Goal: Information Seeking & Learning: Compare options

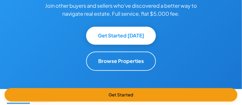
scroll to position [554, 0]
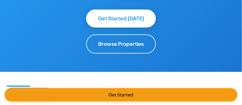
click at [124, 45] on button "Browse Properties" at bounding box center [121, 43] width 70 height 19
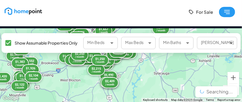
drag, startPoint x: 118, startPoint y: 69, endPoint x: 127, endPoint y: 101, distance: 32.8
click at [127, 101] on div "← Move left → Move right ↑ Move up ↓ Move down + Zoom in - Zoom out Home Jump l…" at bounding box center [121, 66] width 242 height 74
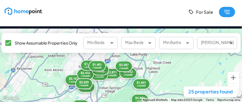
drag, startPoint x: 128, startPoint y: 61, endPoint x: 115, endPoint y: 100, distance: 41.5
click at [115, 100] on div "← Move left → Move right ↑ Move up ↓ Move down + Zoom in - Zoom out Home Jump l…" at bounding box center [121, 66] width 242 height 74
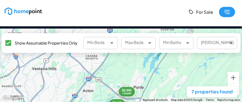
drag, startPoint x: 116, startPoint y: 63, endPoint x: 94, endPoint y: 104, distance: 46.2
click at [94, 104] on html "For Sale ← Move left → Move right ↑ Move up ↓ Move down + Zoom in - Zoom out Ho…" at bounding box center [121, 69] width 242 height 138
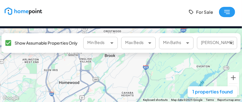
drag, startPoint x: 114, startPoint y: 57, endPoint x: 150, endPoint y: 95, distance: 52.5
click at [150, 95] on div "← Move left → Move right ↑ Move up ↓ Move down + Zoom in - Zoom out Home Jump l…" at bounding box center [121, 66] width 242 height 74
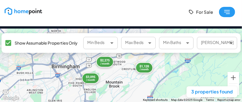
drag, startPoint x: 116, startPoint y: 67, endPoint x: 121, endPoint y: 100, distance: 33.9
click at [121, 100] on div "← Move left → Move right ↑ Move up ↓ Move down + Zoom in - Zoom out Home Jump l…" at bounding box center [121, 66] width 242 height 74
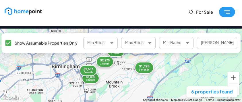
click at [146, 70] on div "/ month" at bounding box center [144, 70] width 10 height 3
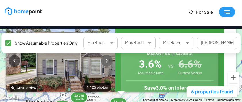
click at [110, 63] on icon "button" at bounding box center [106, 61] width 7 height 7
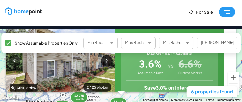
click at [110, 63] on icon "button" at bounding box center [106, 61] width 7 height 7
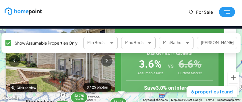
scroll to position [35, 0]
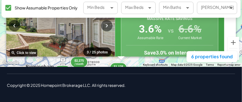
click at [143, 60] on div "$3,095 / month $2,275 / month $1,710 / month $1,657 / month $1,128 / month $1,9…" at bounding box center [121, 30] width 242 height 74
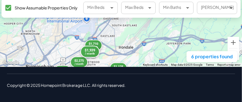
click at [93, 52] on div "$1,939" at bounding box center [90, 50] width 10 height 4
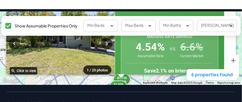
scroll to position [16, 0]
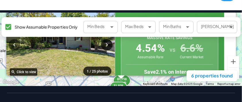
click at [110, 45] on icon "button" at bounding box center [106, 45] width 7 height 7
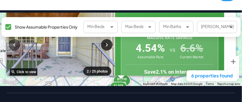
click at [110, 45] on icon "button" at bounding box center [106, 45] width 7 height 7
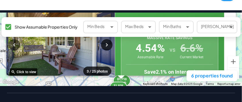
click at [110, 45] on icon "button" at bounding box center [106, 45] width 7 height 7
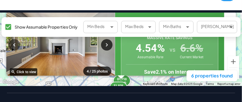
click at [110, 45] on icon "button" at bounding box center [106, 45] width 7 height 7
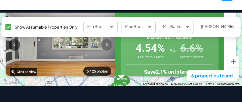
click at [110, 45] on icon "button" at bounding box center [106, 45] width 7 height 7
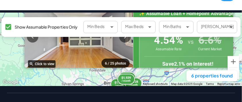
click at [105, 72] on div "$3,095 / month $2,275 / month $1,710 / month $1,657 / month $1,128 / month $1,9…" at bounding box center [121, 50] width 242 height 74
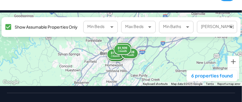
drag, startPoint x: 113, startPoint y: 73, endPoint x: 108, endPoint y: 42, distance: 31.9
click at [108, 42] on div "$3,095 / month $2,275 / month $1,710 / month $1,657 / month $1,128 / month $1,9…" at bounding box center [121, 50] width 242 height 74
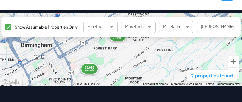
drag, startPoint x: 108, startPoint y: 53, endPoint x: 112, endPoint y: 80, distance: 27.1
click at [112, 80] on div "$3,095 / month $2,275 / month" at bounding box center [121, 50] width 242 height 74
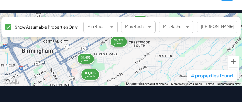
click at [91, 75] on div "$3,095" at bounding box center [90, 73] width 10 height 4
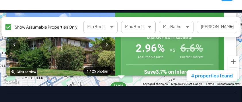
click at [88, 60] on img at bounding box center [60, 45] width 108 height 69
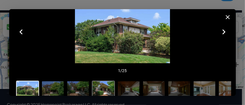
click at [111, 88] on img at bounding box center [103, 89] width 22 height 16
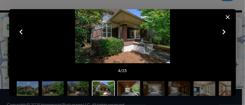
click at [123, 87] on img at bounding box center [129, 89] width 22 height 16
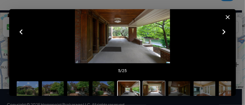
click at [146, 87] on img at bounding box center [154, 89] width 22 height 16
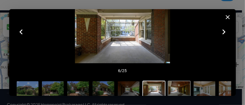
click at [175, 88] on img at bounding box center [179, 89] width 22 height 16
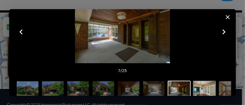
click at [193, 86] on img at bounding box center [204, 89] width 22 height 16
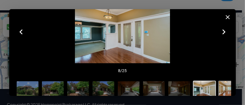
click at [224, 86] on img at bounding box center [229, 89] width 22 height 16
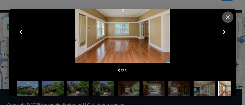
click at [227, 15] on icon "button" at bounding box center [227, 17] width 7 height 7
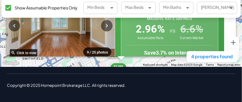
scroll to position [0, 0]
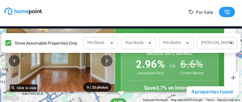
click at [147, 97] on div at bounding box center [121, 94] width 242 height 16
click at [56, 95] on div at bounding box center [121, 94] width 242 height 16
click at [227, 11] on rect "button" at bounding box center [227, 12] width 16 height 10
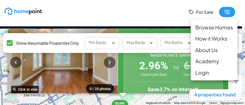
click at [221, 27] on li "Browse Homes" at bounding box center [213, 27] width 47 height 11
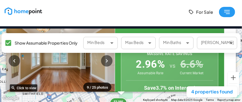
click at [28, 12] on img at bounding box center [24, 10] width 38 height 7
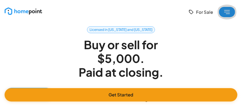
click at [231, 11] on rect "button" at bounding box center [227, 12] width 16 height 10
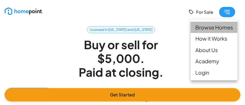
click at [220, 28] on li "Browse Homes" at bounding box center [213, 27] width 47 height 11
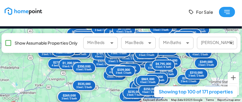
click at [185, 95] on div at bounding box center [121, 94] width 242 height 16
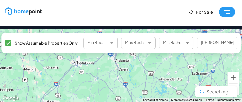
drag, startPoint x: 154, startPoint y: 70, endPoint x: 145, endPoint y: 101, distance: 32.7
click at [145, 101] on div "← Move left → Move right ↑ Move up ↓ Move down + Zoom in - Zoom out Home Jump l…" at bounding box center [121, 66] width 242 height 74
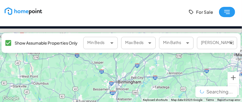
drag, startPoint x: 142, startPoint y: 59, endPoint x: 149, endPoint y: 86, distance: 28.0
click at [149, 86] on div at bounding box center [121, 66] width 242 height 74
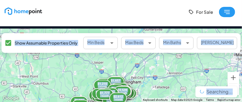
drag, startPoint x: 143, startPoint y: 90, endPoint x: 142, endPoint y: 70, distance: 20.7
click at [142, 70] on div "← Move left → Move right ↑ Move up ↓ Move down + Zoom in - Zoom out Home Jump l…" at bounding box center [121, 66] width 242 height 74
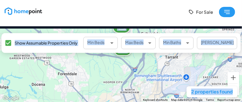
drag, startPoint x: 140, startPoint y: 73, endPoint x: 140, endPoint y: 45, distance: 27.8
click at [140, 48] on div "← Move left → Move right ↑ Move up ↓ Move down + Zoom in - Zoom out Home Jump l…" at bounding box center [121, 66] width 242 height 74
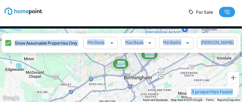
drag, startPoint x: 136, startPoint y: 83, endPoint x: 137, endPoint y: 56, distance: 26.7
click at [137, 56] on div "$1,797 / month $539 / month $1,992 / month" at bounding box center [121, 66] width 242 height 74
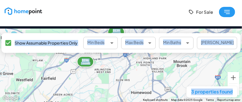
drag, startPoint x: 149, startPoint y: 83, endPoint x: 138, endPoint y: 44, distance: 40.7
click at [144, 51] on div "← Move left → Move right ↑ Move up ↓ Move down + Zoom in - Zoom out Home Jump l…" at bounding box center [121, 66] width 242 height 74
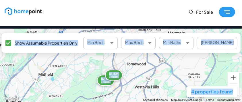
drag, startPoint x: 140, startPoint y: 84, endPoint x: 139, endPoint y: 60, distance: 24.4
click at [139, 60] on div "$2,499 / month $2,170 / month $1,834 / month $1,910 / month" at bounding box center [121, 66] width 242 height 74
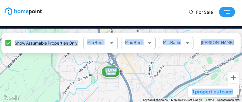
click at [115, 73] on div "$1,834" at bounding box center [110, 70] width 10 height 4
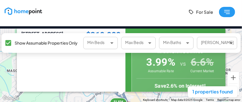
click at [32, 52] on p "2 bed • 1 bath • 816 sqft" at bounding box center [70, 49] width 99 height 6
click at [122, 102] on div at bounding box center [121, 94] width 242 height 16
click at [218, 95] on div at bounding box center [121, 94] width 242 height 16
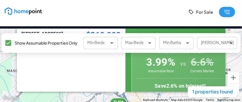
click at [218, 95] on div at bounding box center [121, 94] width 242 height 16
click at [197, 84] on p "Save 2.6 % on Interest!" at bounding box center [179, 86] width 87 height 8
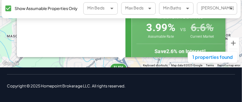
scroll to position [35, 0]
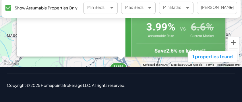
click at [120, 50] on div at bounding box center [70, 73] width 99 height 104
click at [122, 68] on div "$1,834" at bounding box center [118, 67] width 10 height 4
click at [108, 44] on div at bounding box center [70, 73] width 99 height 104
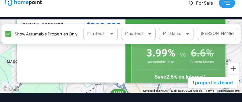
scroll to position [0, 0]
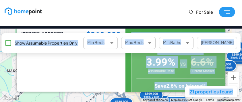
drag, startPoint x: 104, startPoint y: 98, endPoint x: 100, endPoint y: 79, distance: 19.3
click at [100, 79] on div "← Move left → Move right ↑ Move up ↓ Move down + Zoom in - Zoom out Home Jump l…" at bounding box center [121, 66] width 242 height 74
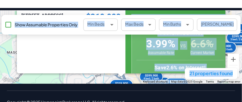
scroll to position [19, 0]
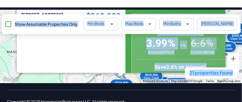
click at [106, 82] on div "$1,500,000 0 bed / 0 bath $499,000 3 bed / 3 bath $569,900 3 bed / 3 bath $209,…" at bounding box center [121, 47] width 242 height 74
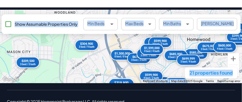
click at [119, 85] on div "$319,900" at bounding box center [121, 83] width 17 height 4
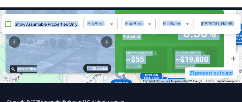
click at [104, 52] on img at bounding box center [60, 42] width 108 height 69
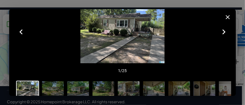
click at [222, 31] on icon "button" at bounding box center [223, 31] width 3 height 5
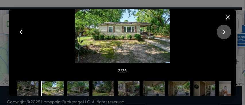
click at [222, 30] on icon "button" at bounding box center [223, 32] width 10 height 10
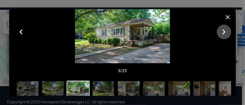
click at [222, 30] on icon "button" at bounding box center [223, 32] width 10 height 10
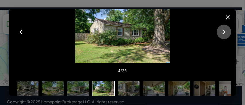
click at [222, 30] on icon "button" at bounding box center [223, 32] width 10 height 10
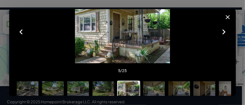
click at [222, 30] on icon "button" at bounding box center [223, 32] width 10 height 10
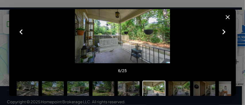
click at [222, 30] on icon "button" at bounding box center [223, 32] width 10 height 10
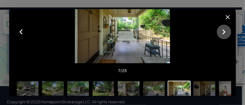
click at [222, 30] on icon "button" at bounding box center [223, 32] width 10 height 10
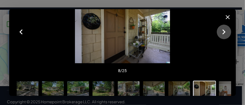
click at [222, 30] on icon "button" at bounding box center [223, 32] width 10 height 10
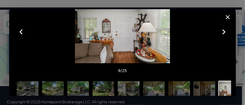
click at [222, 30] on icon "button" at bounding box center [223, 32] width 10 height 10
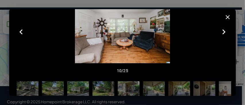
click at [227, 16] on icon "button" at bounding box center [227, 17] width 7 height 7
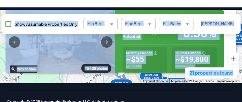
click at [159, 66] on p "per month" at bounding box center [145, 66] width 38 height 5
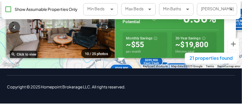
scroll to position [0, 0]
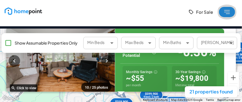
click at [224, 11] on rect "button" at bounding box center [227, 12] width 16 height 10
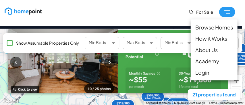
click at [212, 61] on li "Academy" at bounding box center [213, 61] width 47 height 11
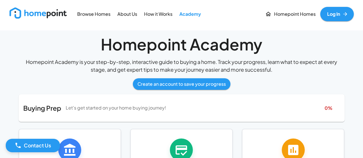
click at [90, 10] on link "Browse Homes" at bounding box center [94, 13] width 38 height 13
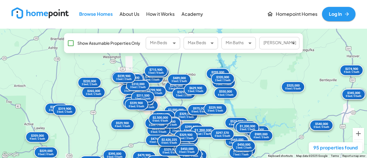
drag, startPoint x: 180, startPoint y: 84, endPoint x: 204, endPoint y: 128, distance: 49.8
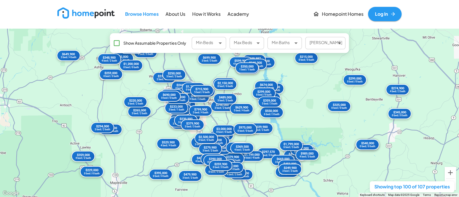
drag, startPoint x: 322, startPoint y: 14, endPoint x: 323, endPoint y: 136, distance: 121.6
click at [241, 105] on div "$299,000 0 bed / 0 bath $264,900 3 bed / 2 bath $270,000 3 bed / 3 bath $550,00…" at bounding box center [229, 113] width 459 height 169
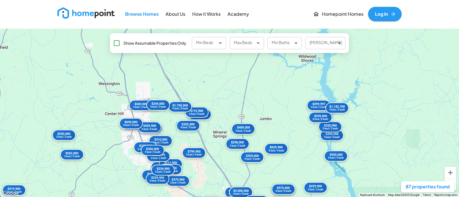
drag, startPoint x: 201, startPoint y: 91, endPoint x: 215, endPoint y: 171, distance: 81.5
click at [215, 105] on div "$310,000 3 bed / 2 bath $379,900 3 bed / 3 bath $299,997 3 bed / 2 bath $399,90…" at bounding box center [229, 113] width 459 height 169
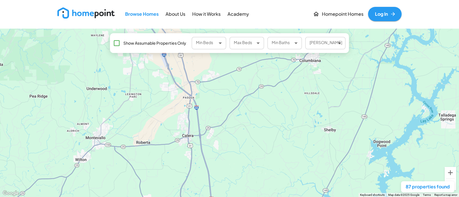
drag, startPoint x: 188, startPoint y: 84, endPoint x: 199, endPoint y: 95, distance: 15.0
click at [239, 105] on html "Browse Homes About Us How it Works Academy Homepoint Homes Log In ← Move left →…" at bounding box center [229, 98] width 459 height 197
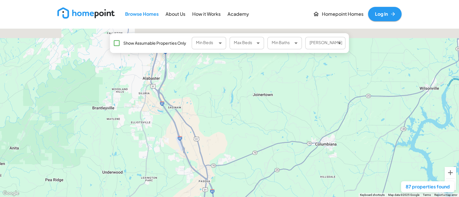
drag, startPoint x: 198, startPoint y: 93, endPoint x: 214, endPoint y: 187, distance: 95.5
click at [214, 105] on div "← Move left → Move right ↑ Move up ↓ Move down + Zoom in - Zoom out Home Jump l…" at bounding box center [229, 113] width 459 height 169
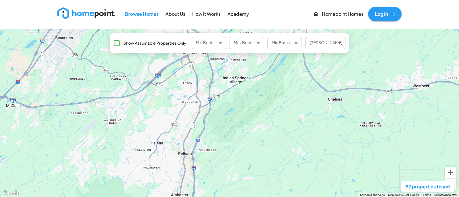
drag, startPoint x: 191, startPoint y: 79, endPoint x: 214, endPoint y: 181, distance: 104.3
click at [214, 105] on div "← Move left → Move right ↑ Move up ↓ Move down + Zoom in - Zoom out Home Jump l…" at bounding box center [229, 113] width 459 height 169
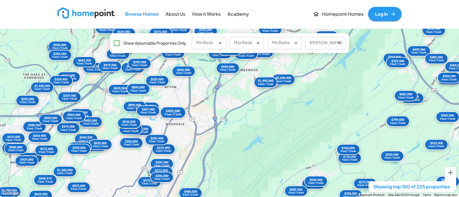
click at [172, 105] on div "$435,000" at bounding box center [172, 111] width 17 height 4
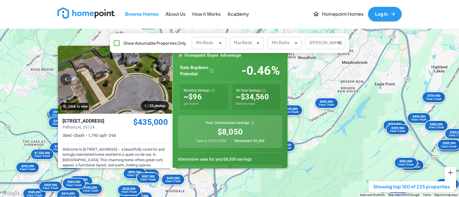
click at [241, 105] on div "$639,000 5 bed / 5 bath $445,000 3 bed / 3 bath $419,000 3 bed / 3 bath $239,90…" at bounding box center [229, 113] width 459 height 169
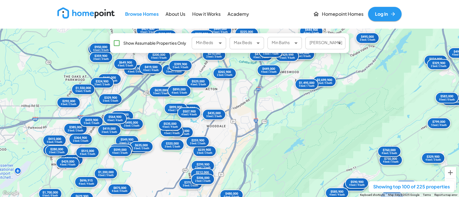
drag, startPoint x: 216, startPoint y: 168, endPoint x: 257, endPoint y: 103, distance: 76.7
click at [241, 103] on div "$639,000 5 bed / 5 bath $445,000 3 bed / 3 bath $419,000 3 bed / 3 bath $239,90…" at bounding box center [229, 113] width 459 height 169
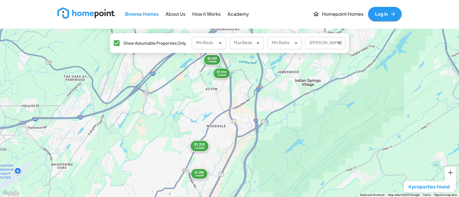
click at [202, 105] on div "$1,210" at bounding box center [199, 145] width 10 height 4
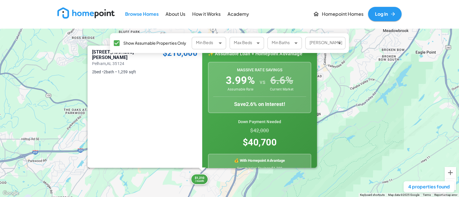
click at [231, 100] on div "Save 2.6 % on Interest!" at bounding box center [259, 102] width 93 height 11
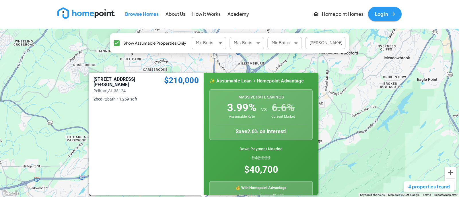
drag, startPoint x: 332, startPoint y: 82, endPoint x: 334, endPoint y: 111, distance: 29.3
click at [241, 105] on div "$1,514 / month $3,209 / month $1,210 / month $1,282 / month [STREET_ADDRESS][PE…" at bounding box center [229, 113] width 459 height 169
click at [172, 80] on p "$210,000" at bounding box center [181, 81] width 35 height 8
click at [241, 105] on div "$1,514 / month $3,209 / month $1,210 / month $1,282 / month [STREET_ADDRESS][PE…" at bounding box center [229, 113] width 459 height 169
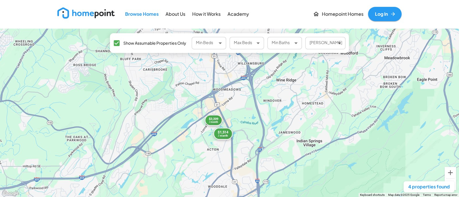
click at [226, 105] on div "/ month" at bounding box center [223, 135] width 10 height 3
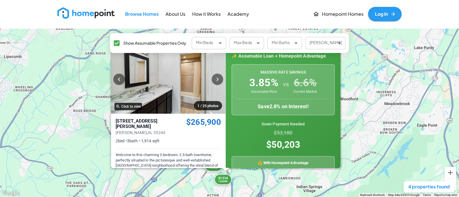
click at [217, 73] on img at bounding box center [168, 79] width 114 height 69
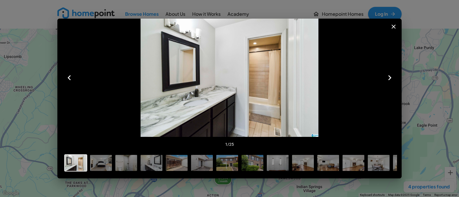
click at [241, 27] on icon "button" at bounding box center [393, 26] width 7 height 7
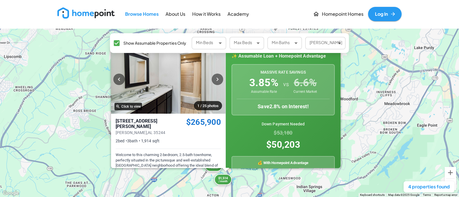
click at [241, 79] on div "$1,514 / month $3,209 / month $1,210 / month $1,282 / month 1 / 25 photos Click…" at bounding box center [229, 113] width 459 height 169
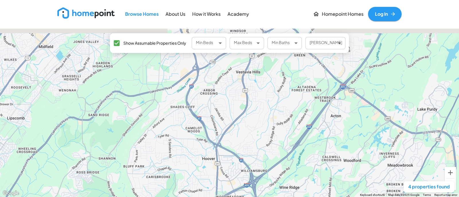
drag, startPoint x: 218, startPoint y: 98, endPoint x: 221, endPoint y: 162, distance: 64.0
click at [221, 105] on div "$1,514 / month $3,209 / month $1,210 / month $1,282 / month" at bounding box center [229, 113] width 459 height 169
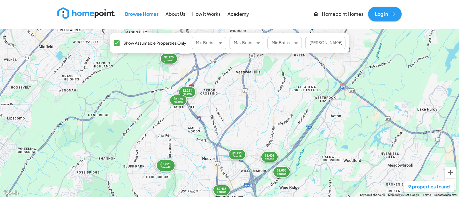
click at [166, 105] on div "/ month" at bounding box center [165, 167] width 10 height 3
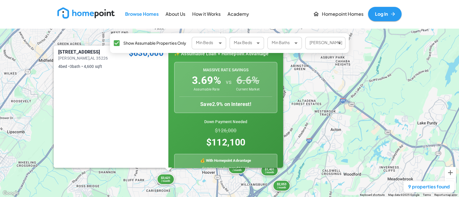
click at [222, 105] on div "$3,621 / month $2,281 / month $2,170 / month $1,834 / month $2,433 / month $2,0…" at bounding box center [229, 113] width 459 height 169
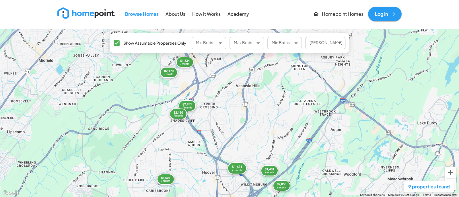
click at [237, 105] on div "/ month" at bounding box center [237, 170] width 10 height 3
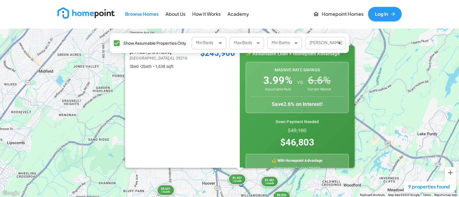
click at [241, 101] on div "$3,621 / month $2,281 / month $2,170 / month $1,834 / month $2,433 / month $2,0…" at bounding box center [229, 113] width 459 height 169
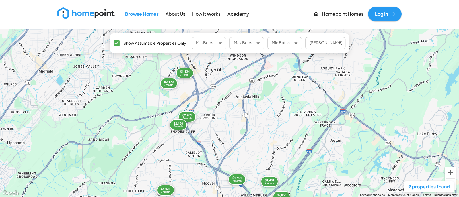
click at [169, 66] on div "$3,621 / month $2,281 / month $2,170 / month $1,834 / month $2,433 / month $2,0…" at bounding box center [229, 113] width 459 height 169
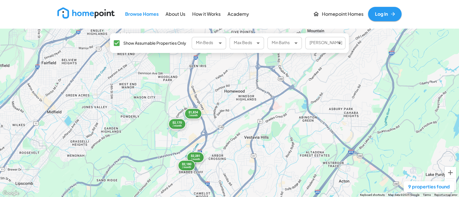
drag, startPoint x: 147, startPoint y: 74, endPoint x: 156, endPoint y: 120, distance: 47.1
click at [156, 105] on div "$3,621 / month $2,281 / month $2,170 / month $1,834 / month $2,433 / month $2,0…" at bounding box center [229, 113] width 459 height 169
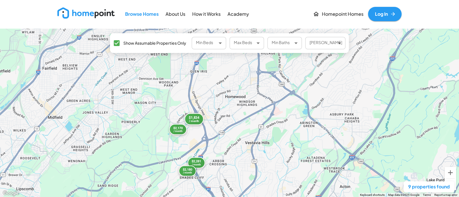
click at [196, 105] on div "/ month" at bounding box center [194, 121] width 10 height 3
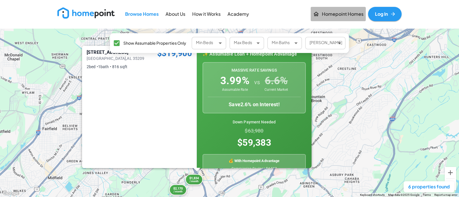
click at [241, 16] on p "Homepoint Homes" at bounding box center [343, 14] width 42 height 7
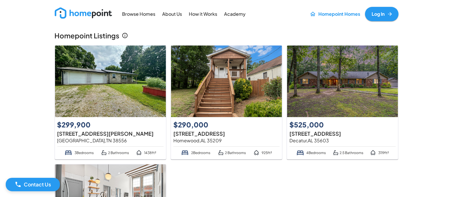
click at [237, 90] on img at bounding box center [226, 82] width 111 height 72
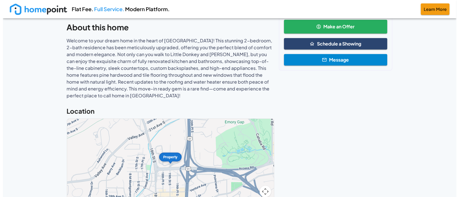
scroll to position [179, 0]
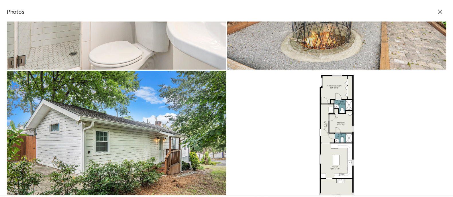
scroll to position [873, 0]
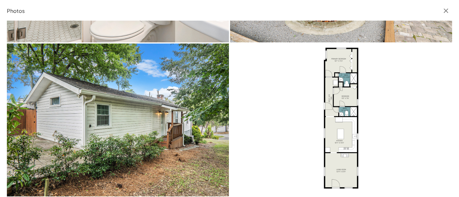
click at [241, 11] on icon "button" at bounding box center [446, 11] width 8 height 8
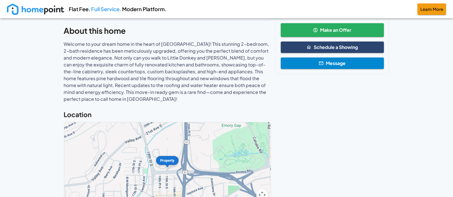
scroll to position [0, 0]
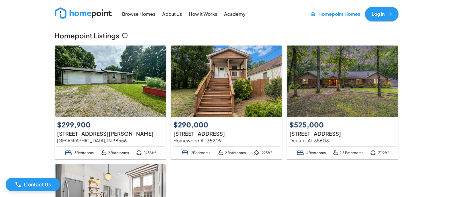
click at [241, 85] on img at bounding box center [342, 82] width 111 height 72
click at [135, 17] on p "Browse Homes" at bounding box center [138, 14] width 33 height 7
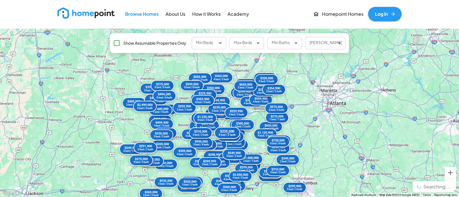
drag, startPoint x: 241, startPoint y: 83, endPoint x: 215, endPoint y: 132, distance: 56.6
click at [215, 105] on div "$365,000 3 bed / 2 bath $395,000 3 bed / 1 bath $899,000 4 bed / 4 bath $359,90…" at bounding box center [229, 113] width 459 height 169
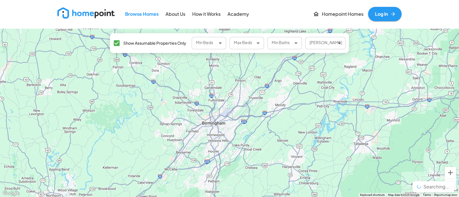
drag, startPoint x: 233, startPoint y: 106, endPoint x: 235, endPoint y: 138, distance: 32.7
click at [235, 105] on div at bounding box center [229, 113] width 459 height 169
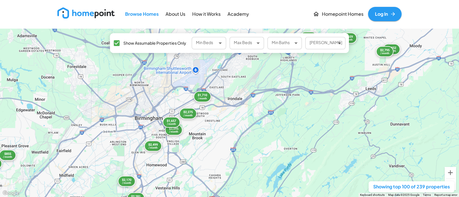
drag, startPoint x: 213, startPoint y: 93, endPoint x: 212, endPoint y: 136, distance: 43.0
click at [212, 105] on div "$3,586 / month $3,095 / month $2,659 / month $2,690 / month $3,460 / month $3,1…" at bounding box center [229, 113] width 459 height 169
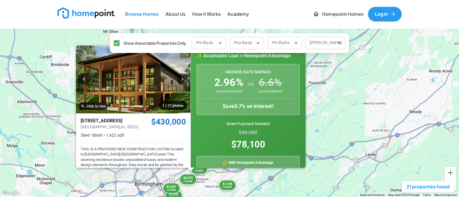
click at [237, 105] on div "$3,095 / month $2,499 / month $2,275 / month $1,710 / month $1,657 / month $2,1…" at bounding box center [229, 113] width 459 height 169
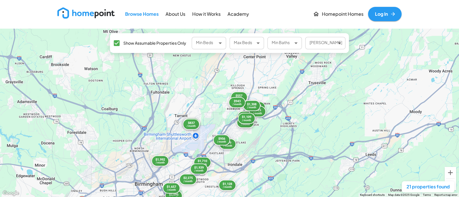
click at [229, 105] on div at bounding box center [229, 189] width 459 height 16
click at [225, 105] on div at bounding box center [229, 189] width 459 height 16
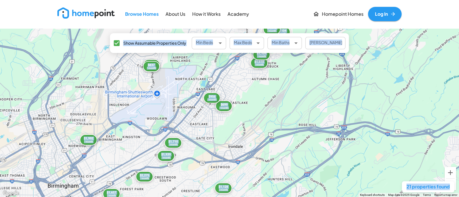
drag, startPoint x: 242, startPoint y: 184, endPoint x: 245, endPoint y: 141, distance: 42.8
click at [241, 105] on div "← Move left → Move right ↑ Move up ↓ Move down + Zoom in - Zoom out Home Jump l…" at bounding box center [229, 113] width 459 height 169
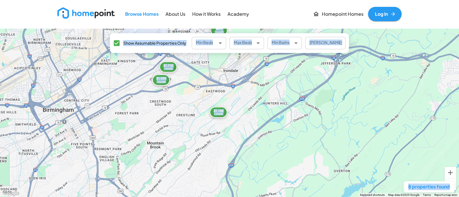
drag, startPoint x: 247, startPoint y: 165, endPoint x: 242, endPoint y: 85, distance: 79.9
click at [241, 85] on div "$1,710 / month $738 / month $1,618 / month $1,128 / month $1,109 / month $699 /…" at bounding box center [229, 113] width 459 height 169
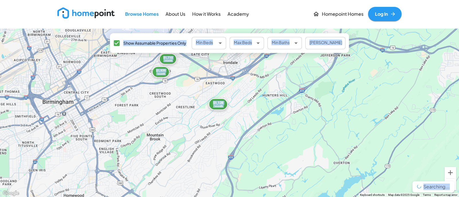
click at [217, 105] on div "/ month" at bounding box center [218, 106] width 10 height 3
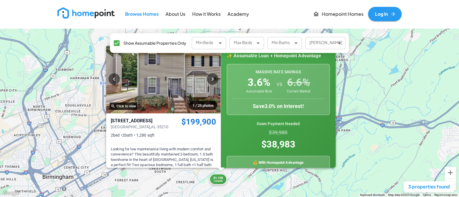
click at [166, 105] on div at bounding box center [229, 189] width 459 height 16
click at [168, 105] on div "$1,710 / month $1,128 / month $1,939 / month 1 / 25 photos Click to view [STREE…" at bounding box center [229, 113] width 459 height 169
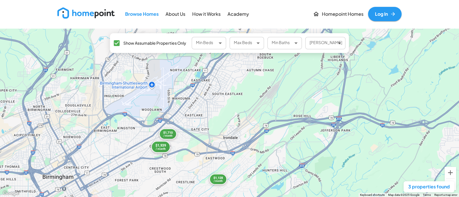
click at [159, 105] on div "$1,939" at bounding box center [161, 146] width 10 height 4
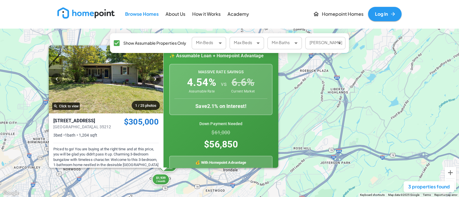
click at [124, 105] on div "$1,710 / month $1,128 / month $1,939 / month 1 / 25 photos Click to view [STREE…" at bounding box center [229, 113] width 459 height 169
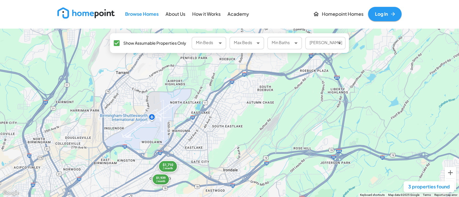
click at [165, 105] on div "$1,710" at bounding box center [168, 165] width 10 height 4
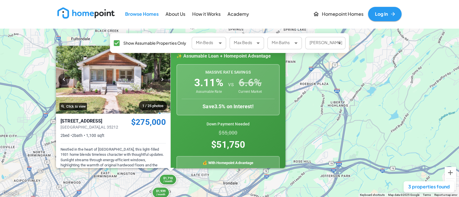
click at [133, 105] on div "$1,710 / month $1,128 / month $1,939 / month 1 / 25 photos Click to view [STREE…" at bounding box center [229, 113] width 459 height 169
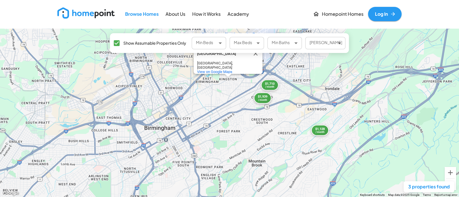
drag, startPoint x: 138, startPoint y: 178, endPoint x: 241, endPoint y: 82, distance: 141.4
click at [241, 82] on div "$1,710 / month $1,128 / month $1,939 / month [GEOGRAPHIC_DATA], [GEOGRAPHIC_DAT…" at bounding box center [229, 113] width 459 height 169
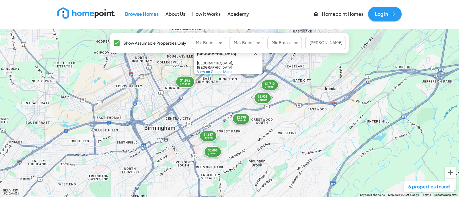
click at [193, 80] on div "$1,992 / month" at bounding box center [184, 82] width 19 height 12
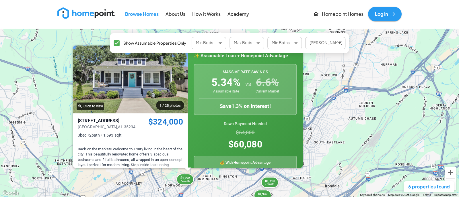
click at [132, 105] on div "$3,095 / month $2,275 / month $1,710 / month $1,657 / month $1,992 / month $1,9…" at bounding box center [229, 113] width 459 height 169
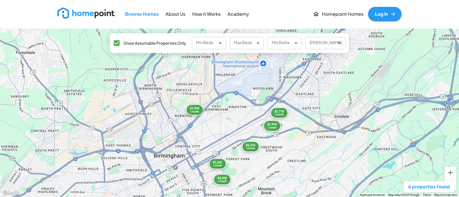
drag, startPoint x: 143, startPoint y: 174, endPoint x: 155, endPoint y: 94, distance: 80.7
click at [155, 94] on div "$3,095 / month $2,275 / month $1,710 / month $1,657 / month $1,992 / month $1,9…" at bounding box center [229, 113] width 459 height 169
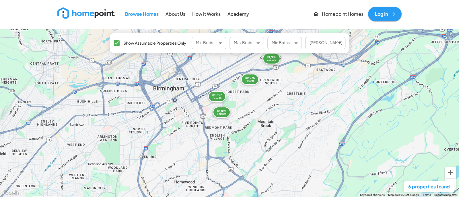
drag, startPoint x: 174, startPoint y: 166, endPoint x: 173, endPoint y: 100, distance: 65.4
click at [173, 100] on div "$3,095 / month $2,275 / month $1,710 / month $1,657 / month $1,992 / month $1,9…" at bounding box center [229, 113] width 459 height 169
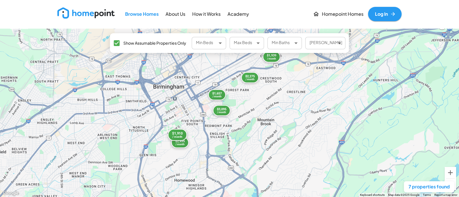
click at [179, 105] on div "/ month" at bounding box center [177, 137] width 10 height 3
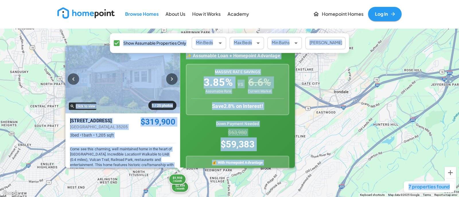
drag, startPoint x: 144, startPoint y: 182, endPoint x: 144, endPoint y: 100, distance: 81.4
click at [144, 100] on div "← Move left → Move right ↑ Move up ↓ Move down + Zoom in - Zoom out Home Jump l…" at bounding box center [229, 113] width 459 height 169
click at [179, 105] on div at bounding box center [229, 189] width 459 height 16
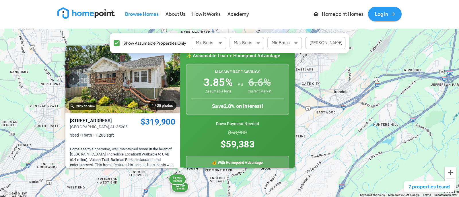
click at [179, 105] on div at bounding box center [229, 189] width 459 height 16
click at [207, 105] on div at bounding box center [229, 189] width 459 height 16
click at [201, 105] on div "$3,095 / month $2,499 / month $2,275 / month $1,657 / month $1,910 / month $1,9…" at bounding box center [229, 113] width 459 height 169
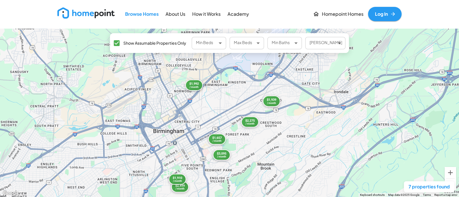
click at [182, 105] on div at bounding box center [229, 189] width 459 height 16
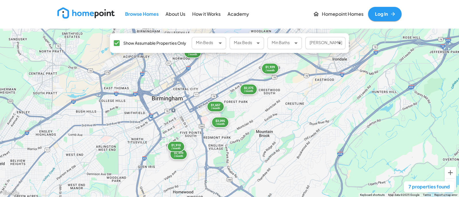
drag, startPoint x: 190, startPoint y: 175, endPoint x: 187, endPoint y: 106, distance: 69.4
click at [187, 105] on div "$3,095 / month $2,499 / month $2,275 / month $1,657 / month $1,910 / month $1,9…" at bounding box center [229, 113] width 459 height 169
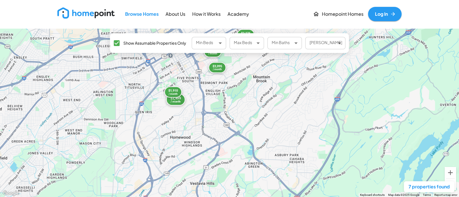
click at [173, 99] on div "$2,499" at bounding box center [175, 98] width 10 height 4
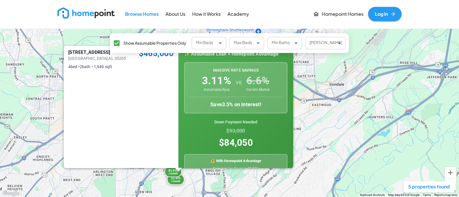
click at [145, 105] on div at bounding box center [120, 127] width 105 height 104
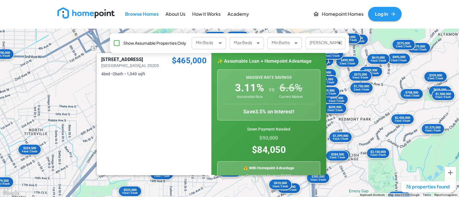
click at [120, 58] on p "[STREET_ADDRESS]" at bounding box center [134, 59] width 66 height 5
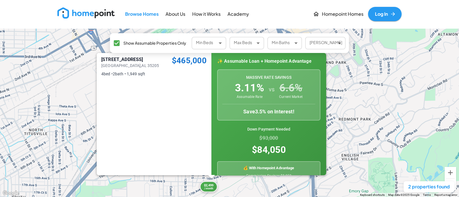
click at [213, 105] on div at bounding box center [229, 189] width 459 height 16
click at [212, 105] on div at bounding box center [229, 189] width 459 height 16
click at [160, 105] on div at bounding box center [229, 189] width 459 height 16
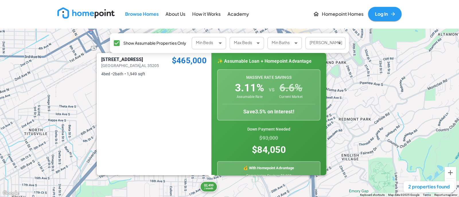
click at [160, 105] on div at bounding box center [229, 189] width 459 height 16
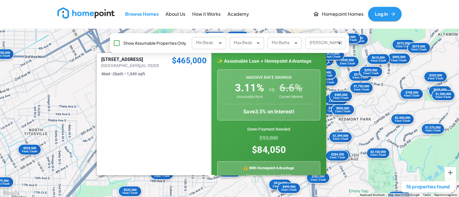
click at [165, 105] on div at bounding box center [229, 189] width 459 height 16
click at [225, 105] on div "$425,000 0 bed / 0 bath" at bounding box center [230, 172] width 26 height 12
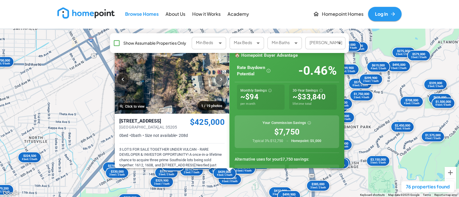
click at [222, 77] on icon "button" at bounding box center [221, 79] width 7 height 7
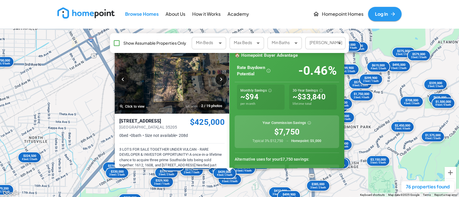
click at [222, 77] on icon "button" at bounding box center [221, 79] width 7 height 7
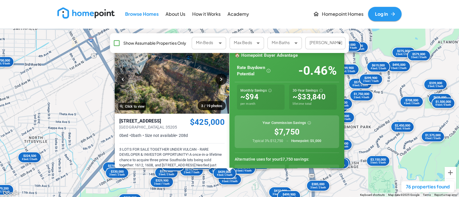
click at [221, 77] on icon "button" at bounding box center [221, 79] width 7 height 7
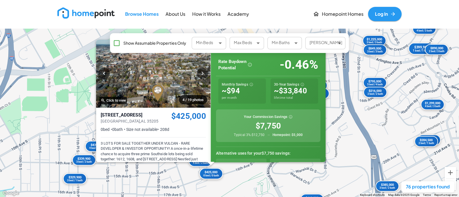
drag, startPoint x: 262, startPoint y: 119, endPoint x: 412, endPoint y: 51, distance: 164.7
click at [241, 51] on div "$399,900 1 bed / 1 bath" at bounding box center [421, 49] width 26 height 12
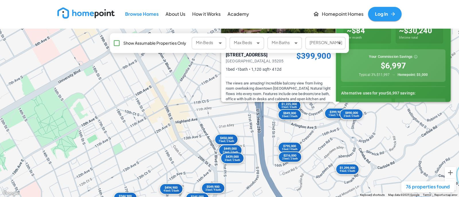
drag, startPoint x: 157, startPoint y: 121, endPoint x: 167, endPoint y: 54, distance: 68.4
click at [167, 54] on div "$399,900 1 bed / 1 bath $215,900 2 bed / 2 bath $875,000 0 bed / 0 bath $799,90…" at bounding box center [229, 113] width 459 height 169
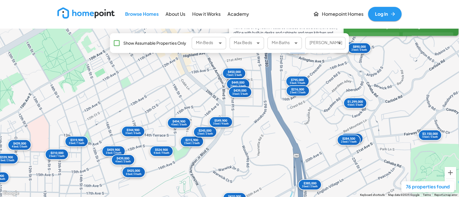
drag, startPoint x: 150, startPoint y: 139, endPoint x: 158, endPoint y: 69, distance: 70.4
click at [158, 69] on div "$399,900 1 bed / 1 bath $215,900 2 bed / 2 bath $875,000 0 bed / 0 bath $799,90…" at bounding box center [229, 113] width 459 height 169
click at [188, 105] on div "$215,900" at bounding box center [191, 140] width 17 height 4
